Goal: Transaction & Acquisition: Register for event/course

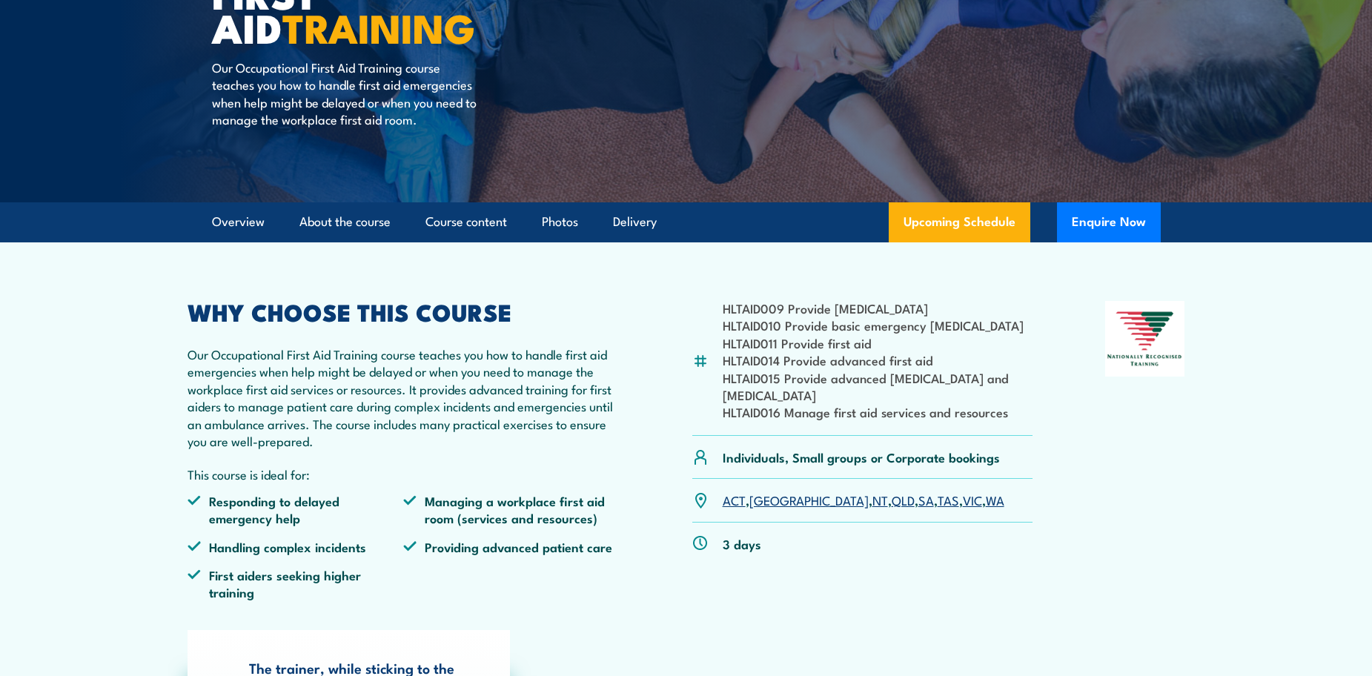
click at [963, 503] on link "VIC" at bounding box center [972, 500] width 19 height 18
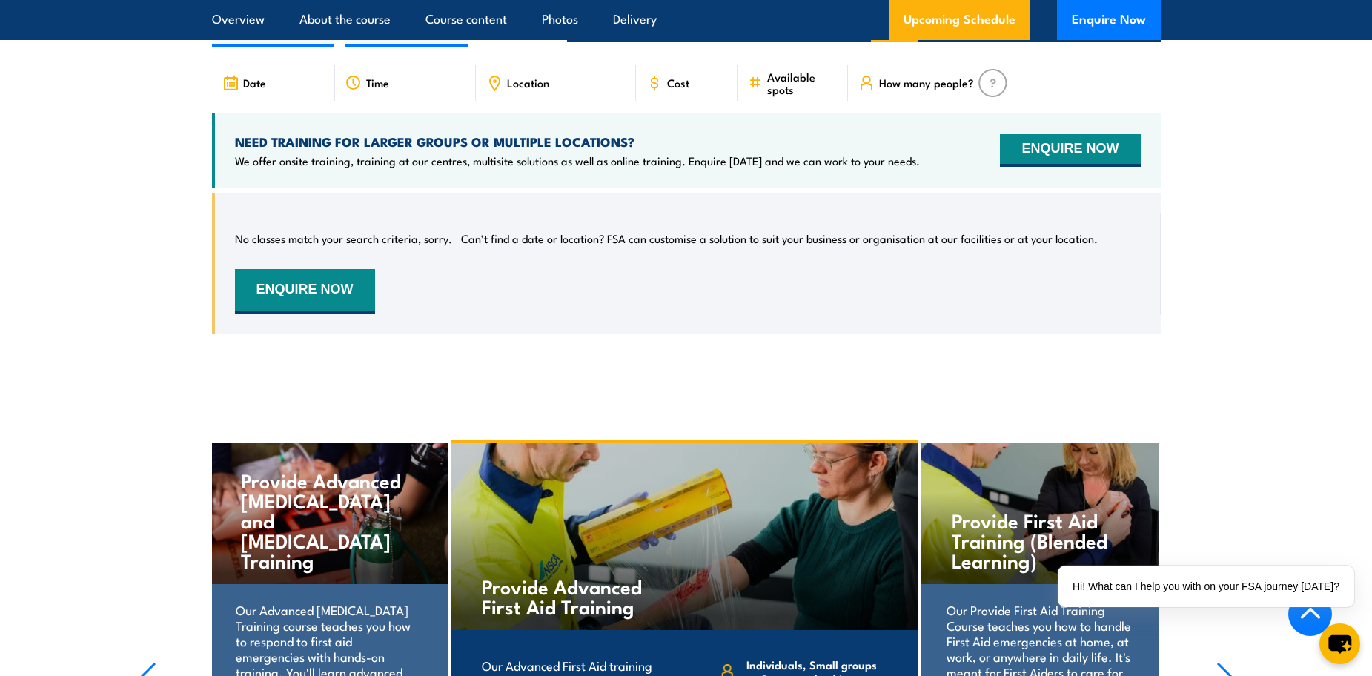
scroll to position [2746, 0]
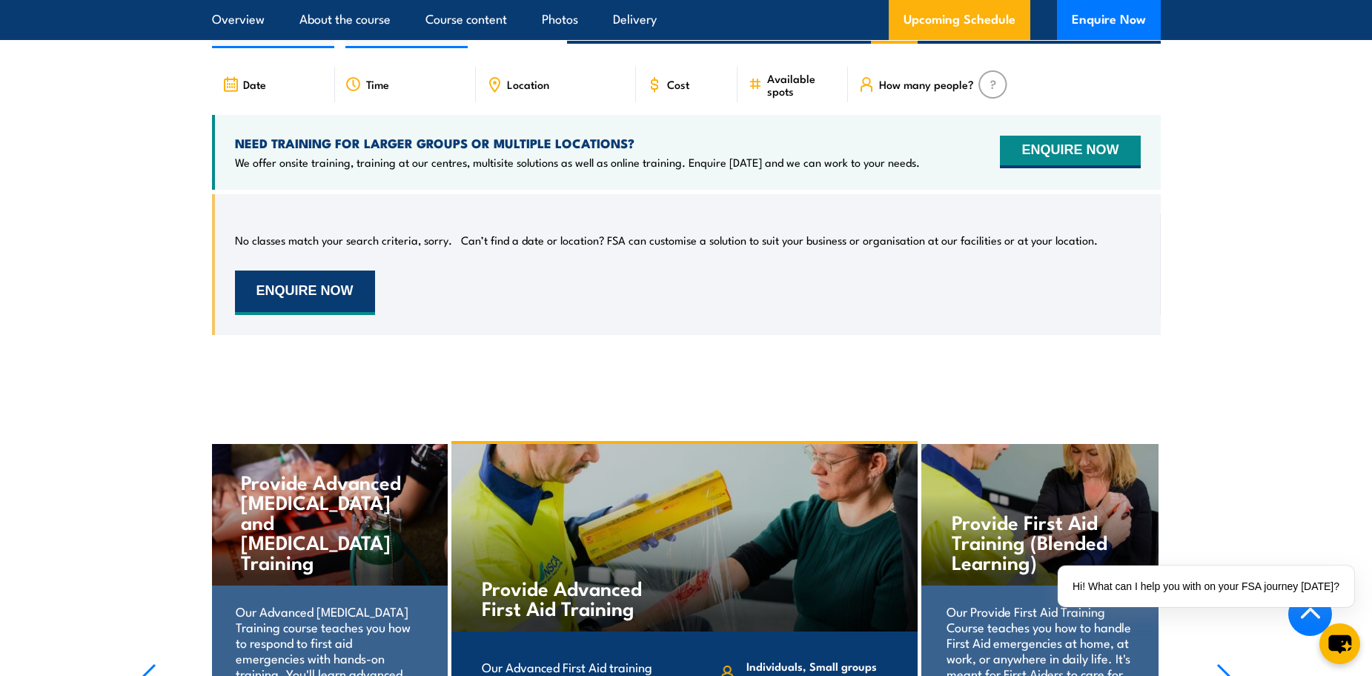
click at [311, 271] on button "ENQUIRE NOW" at bounding box center [305, 293] width 140 height 44
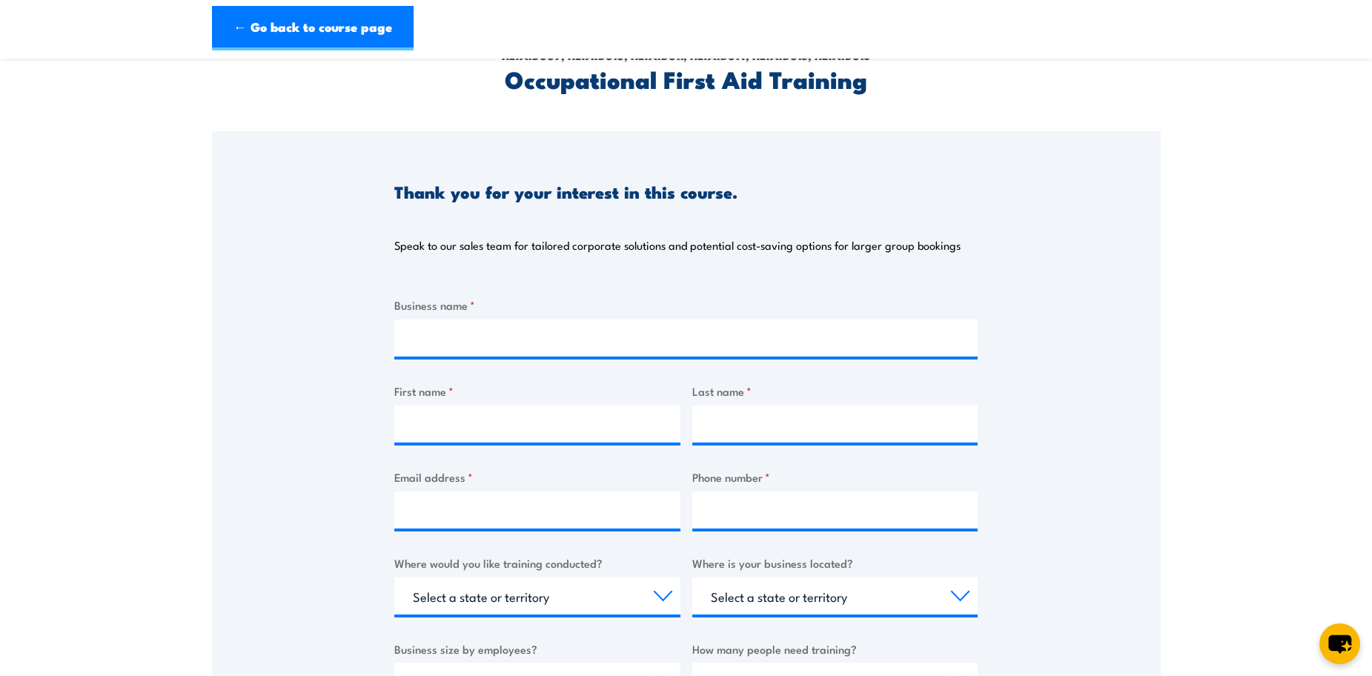
scroll to position [371, 0]
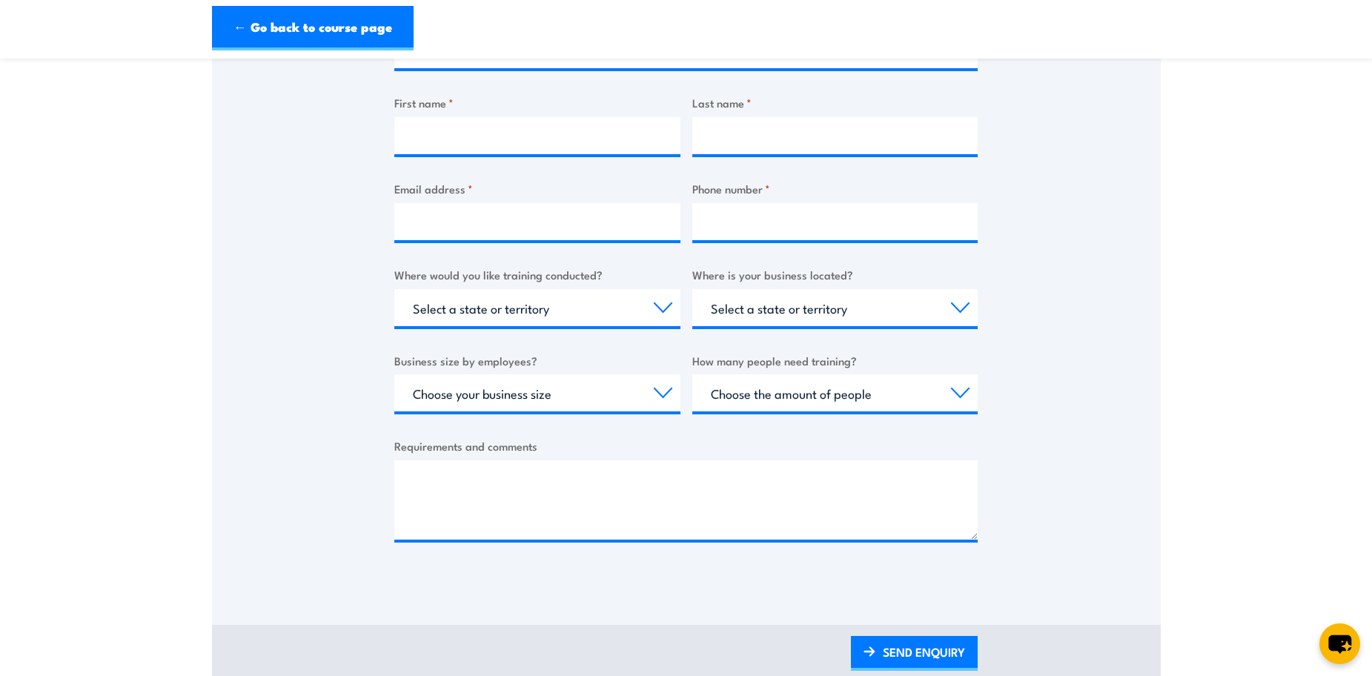
click at [548, 418] on div "Business name * First name * Last name * Email address * Phone number * Where w…" at bounding box center [686, 287] width 584 height 558
click at [559, 408] on select "Choose your business size 1 to 19 20 to 199 200+" at bounding box center [537, 392] width 286 height 37
select select "20 to 199"
click at [394, 374] on select "Choose your business size 1 to 19 20 to 199 200+" at bounding box center [537, 392] width 286 height 37
click at [810, 401] on select "Choose the amount of people 1 to 4 5 to 19 20+" at bounding box center [836, 392] width 286 height 37
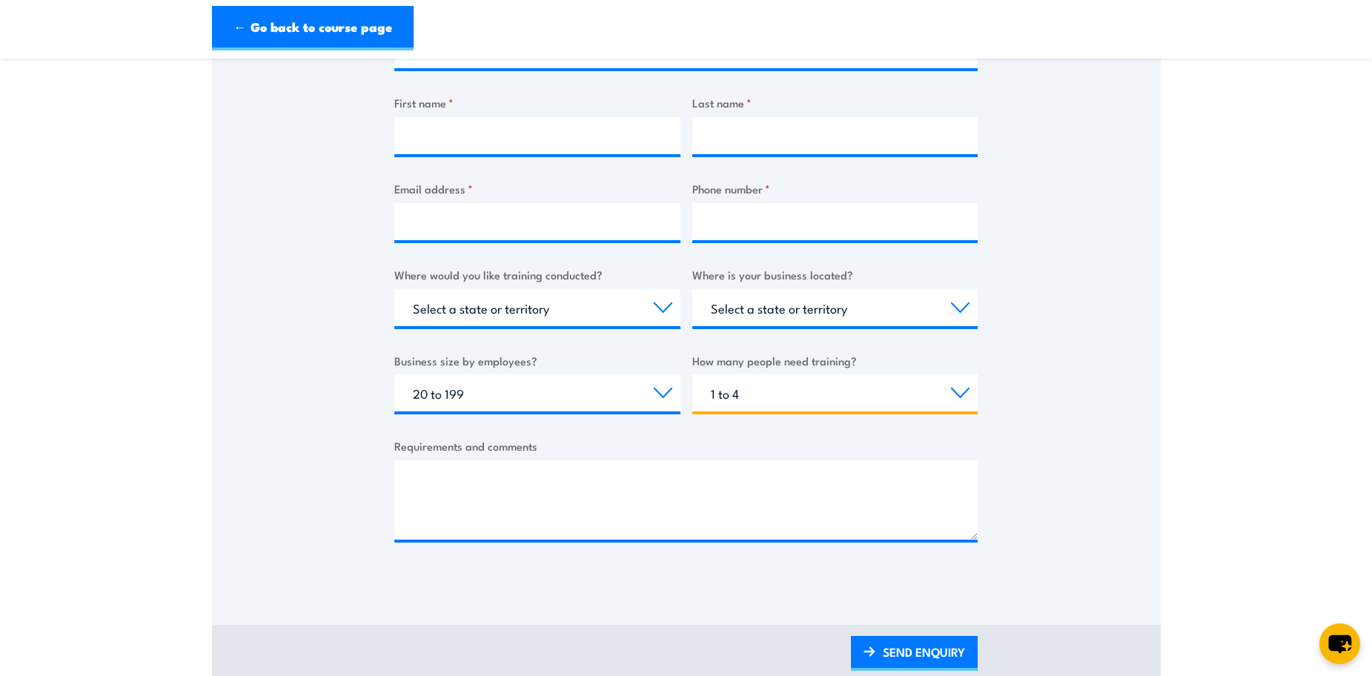
click at [693, 374] on select "Choose the amount of people 1 to 4 5 to 19 20+" at bounding box center [836, 392] width 286 height 37
click at [750, 392] on select "Choose the amount of people 1 to 4 5 to 19 20+" at bounding box center [836, 392] width 286 height 37
select select "5 to 19"
click at [693, 374] on select "Choose the amount of people 1 to 4 5 to 19 20+" at bounding box center [836, 392] width 286 height 37
click at [513, 301] on select "Select a state or territory Nationally - multiple locations QLD NSW VIC SA ACT …" at bounding box center [537, 307] width 286 height 37
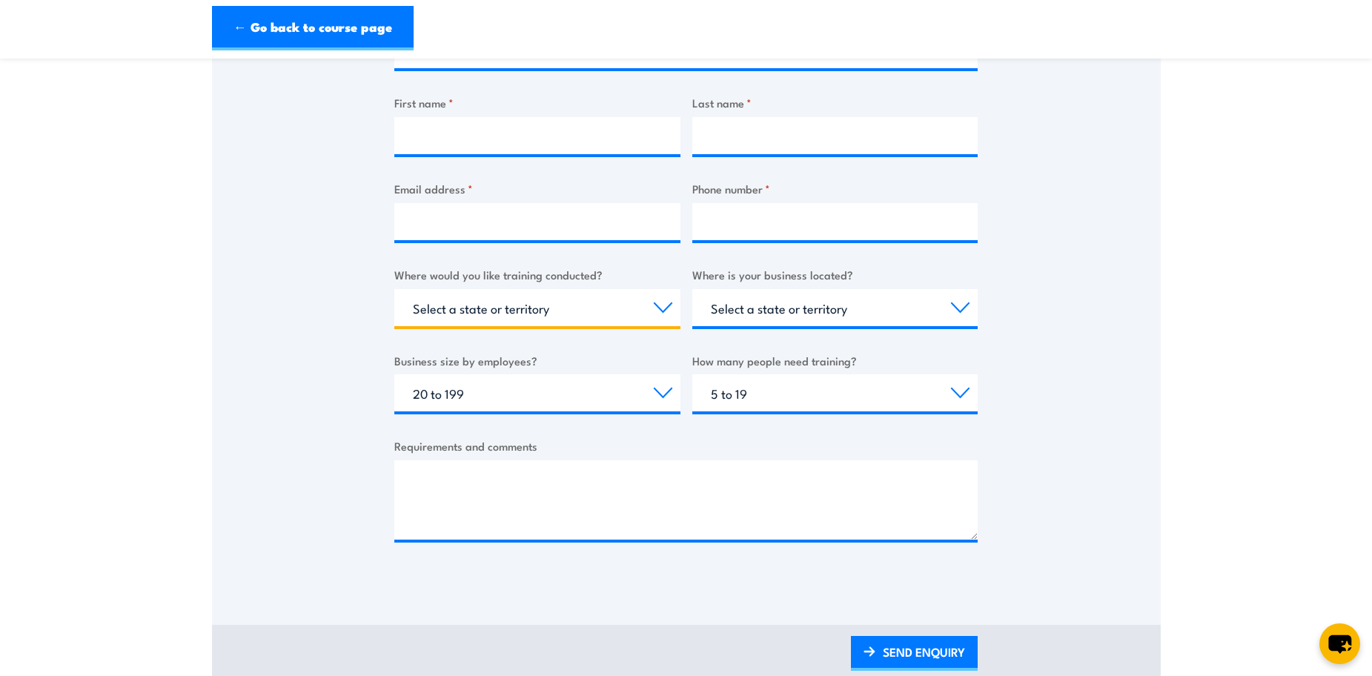
select select "VIC"
click at [394, 289] on select "Select a state or territory Nationally - multiple locations QLD NSW VIC SA ACT …" at bounding box center [537, 307] width 286 height 37
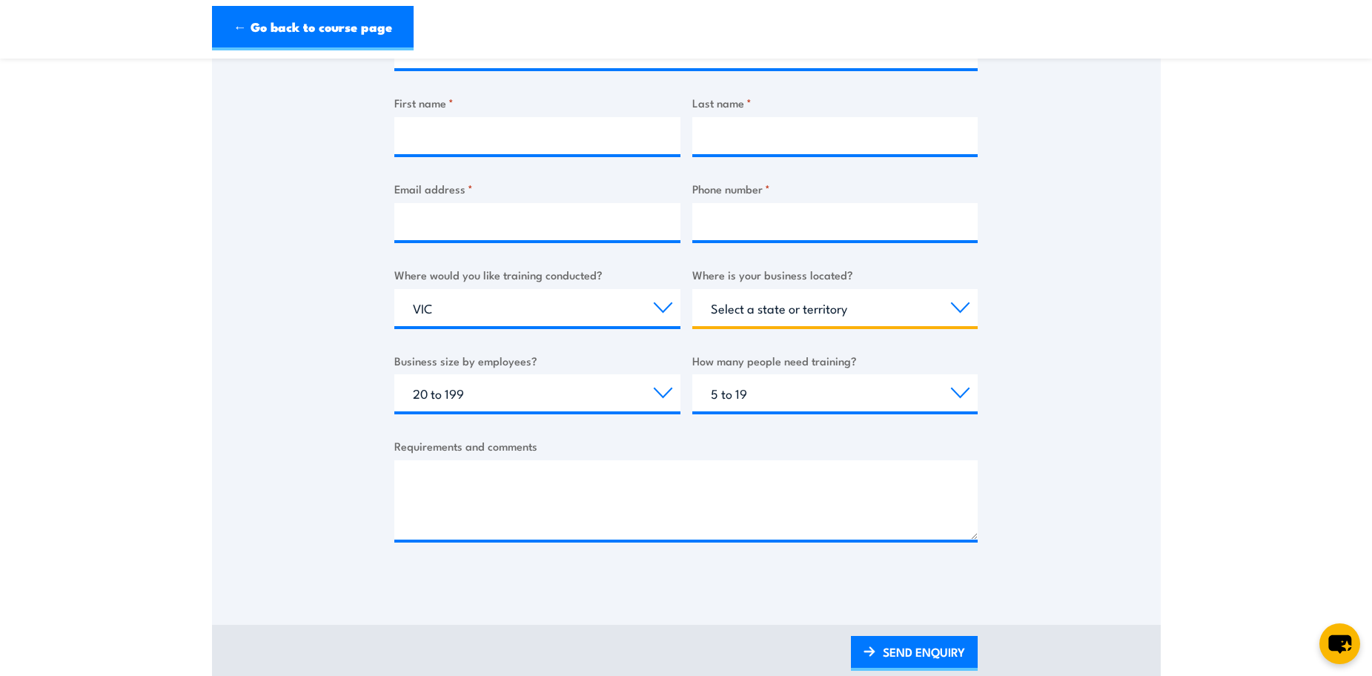
click at [813, 311] on select "Select a state or territory QLD NSW VIC SA ACT WA TAS NT" at bounding box center [836, 307] width 286 height 37
select select "VIC"
click at [693, 289] on select "Select a state or territory QLD NSW VIC SA ACT WA TAS NT" at bounding box center [836, 307] width 286 height 37
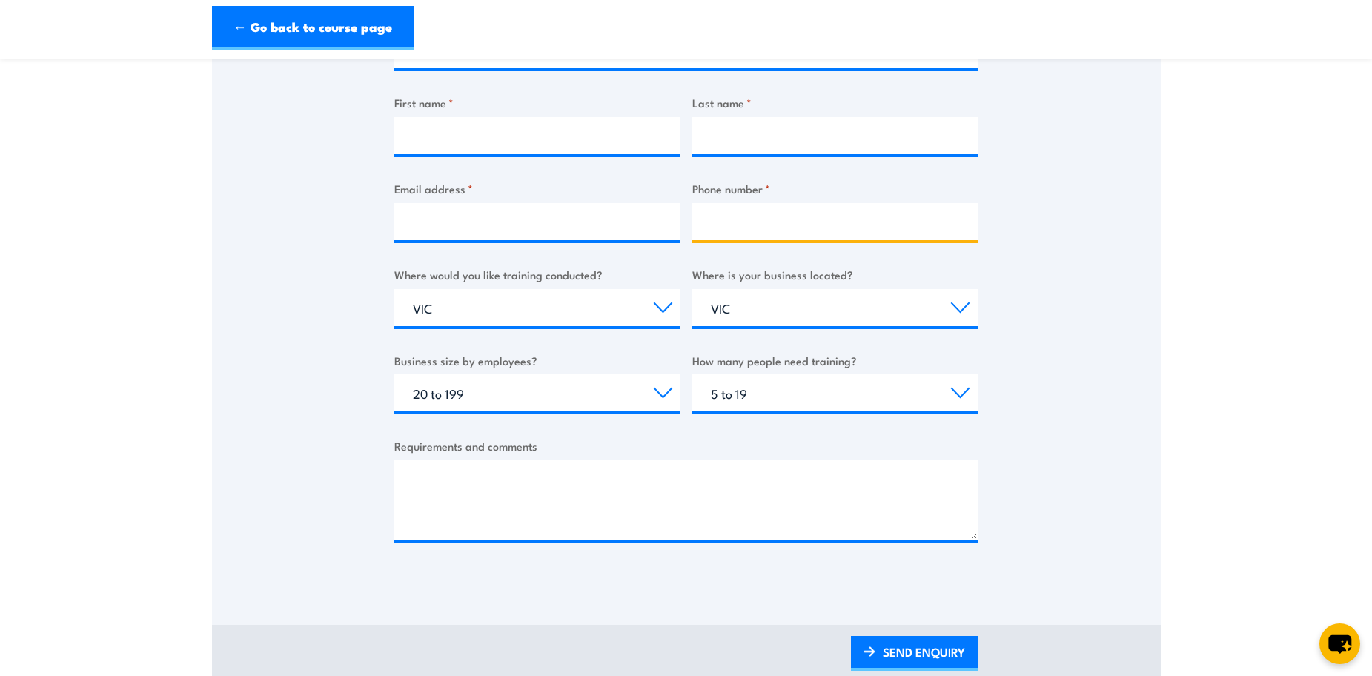
click at [715, 217] on input "Phone number *" at bounding box center [836, 221] width 286 height 37
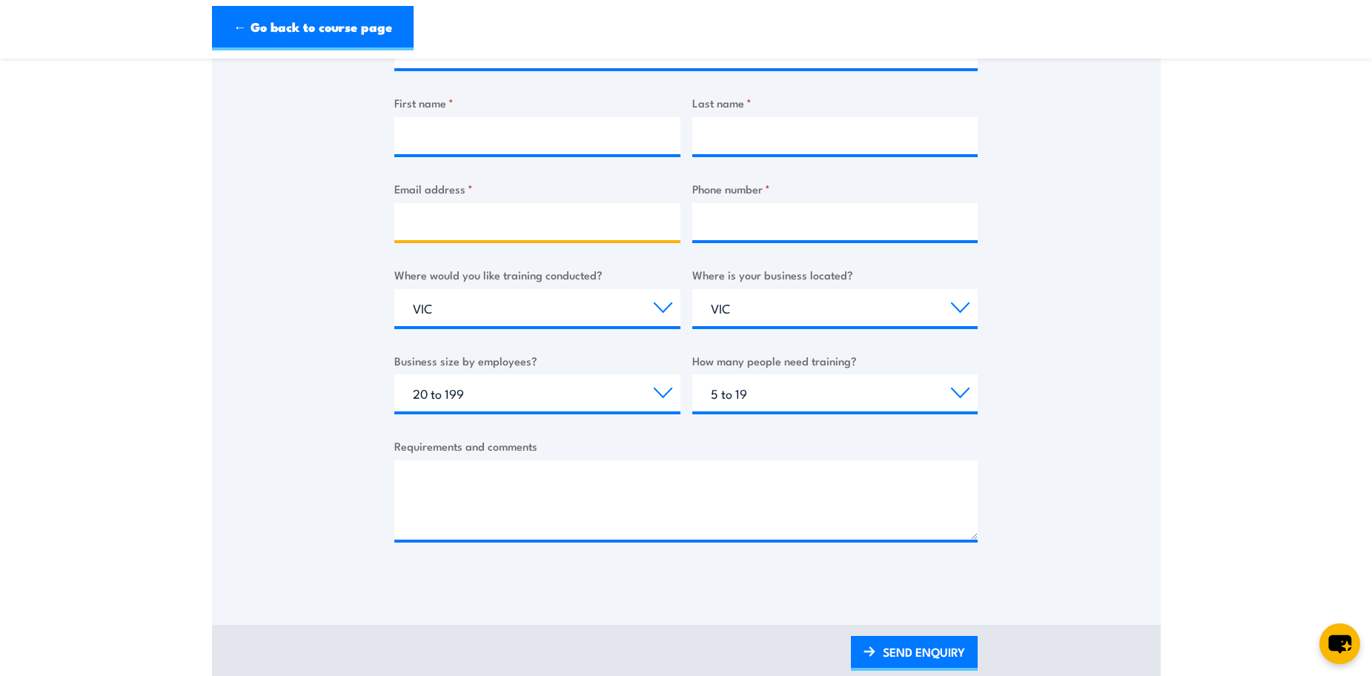
click at [509, 228] on input "Email address *" at bounding box center [537, 221] width 286 height 37
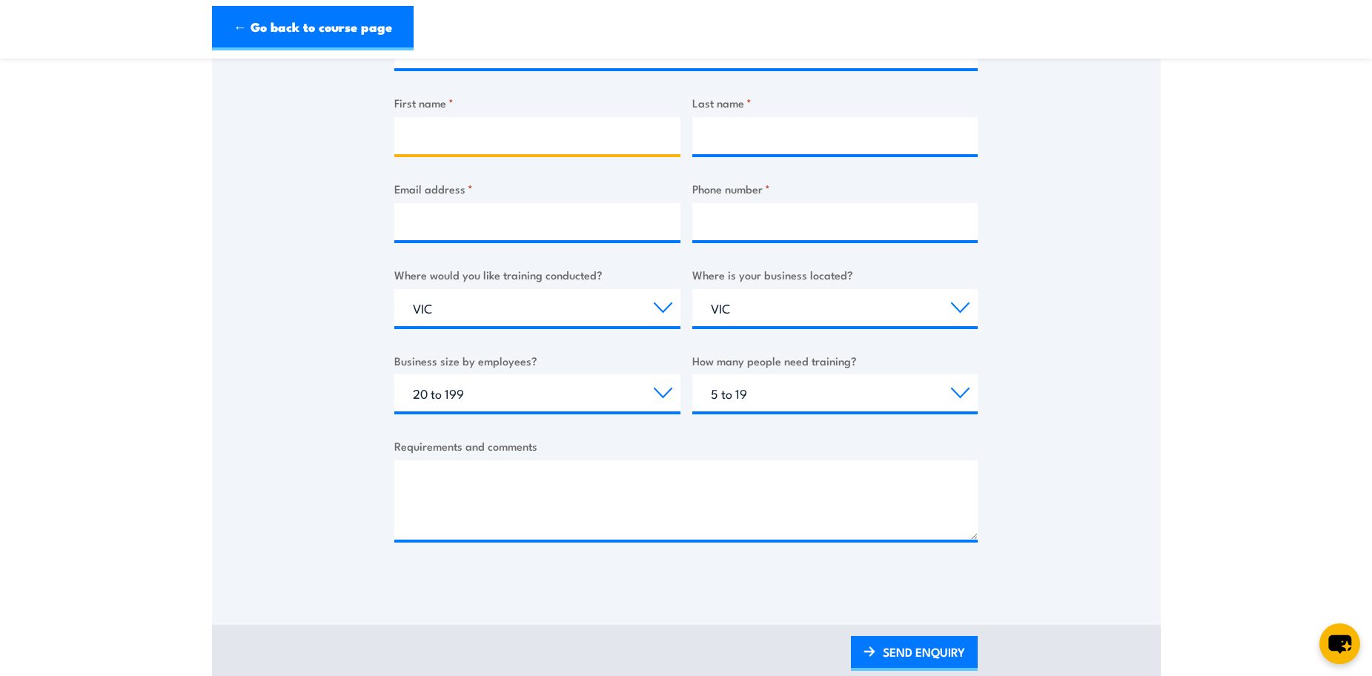
click at [486, 132] on input "First name *" at bounding box center [537, 135] width 286 height 37
type input "Himanshu"
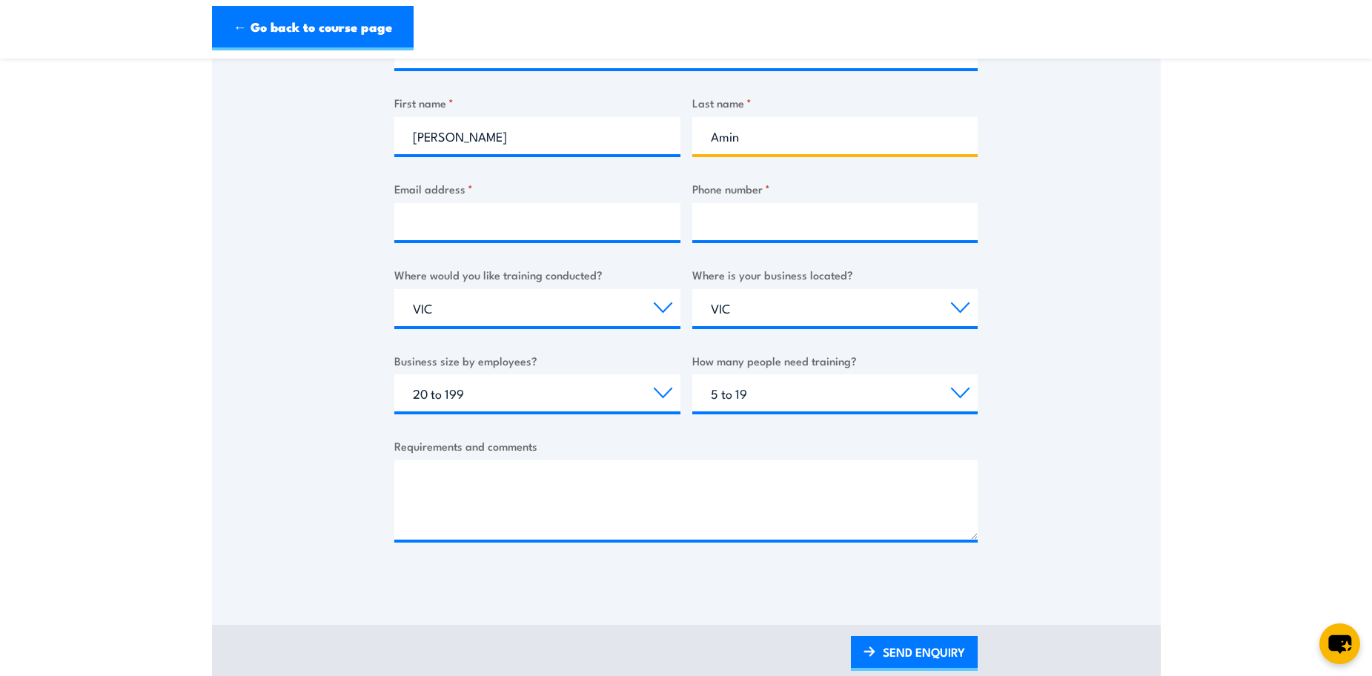
type input "Amin"
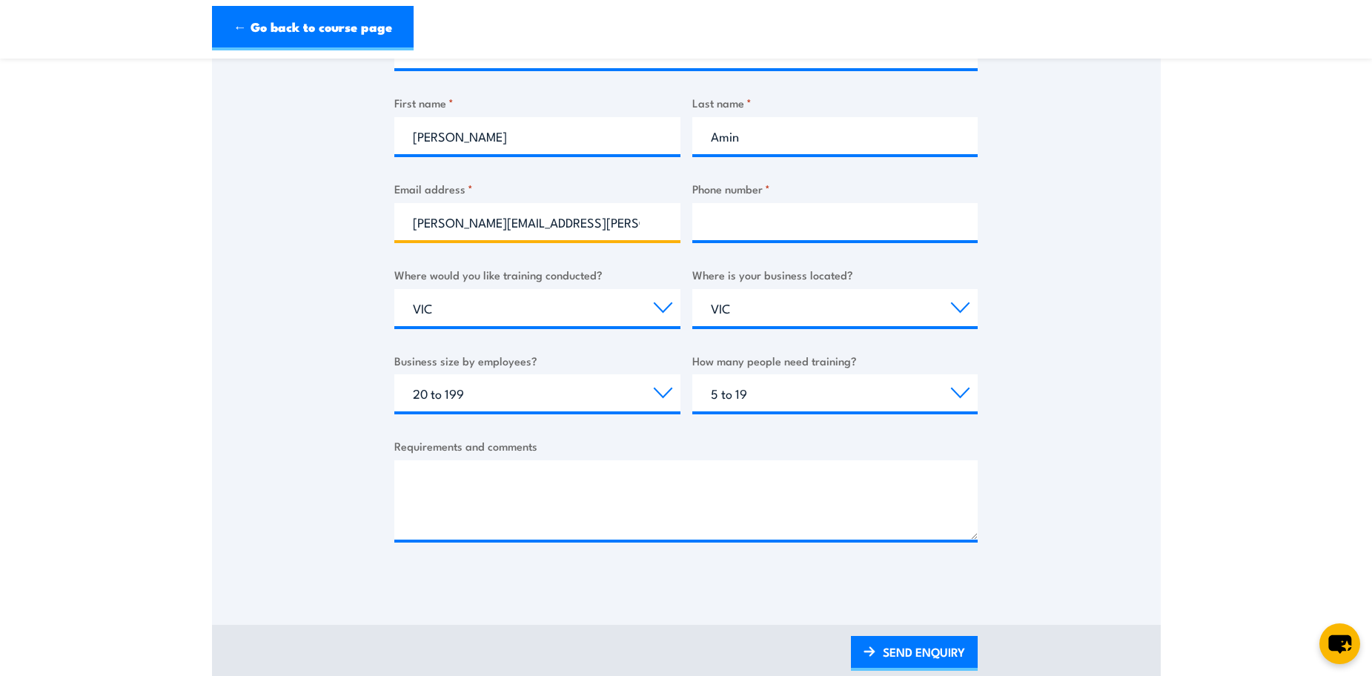
type input "himanshu.amin@shiperoo.com"
